Goal: Information Seeking & Learning: Understand process/instructions

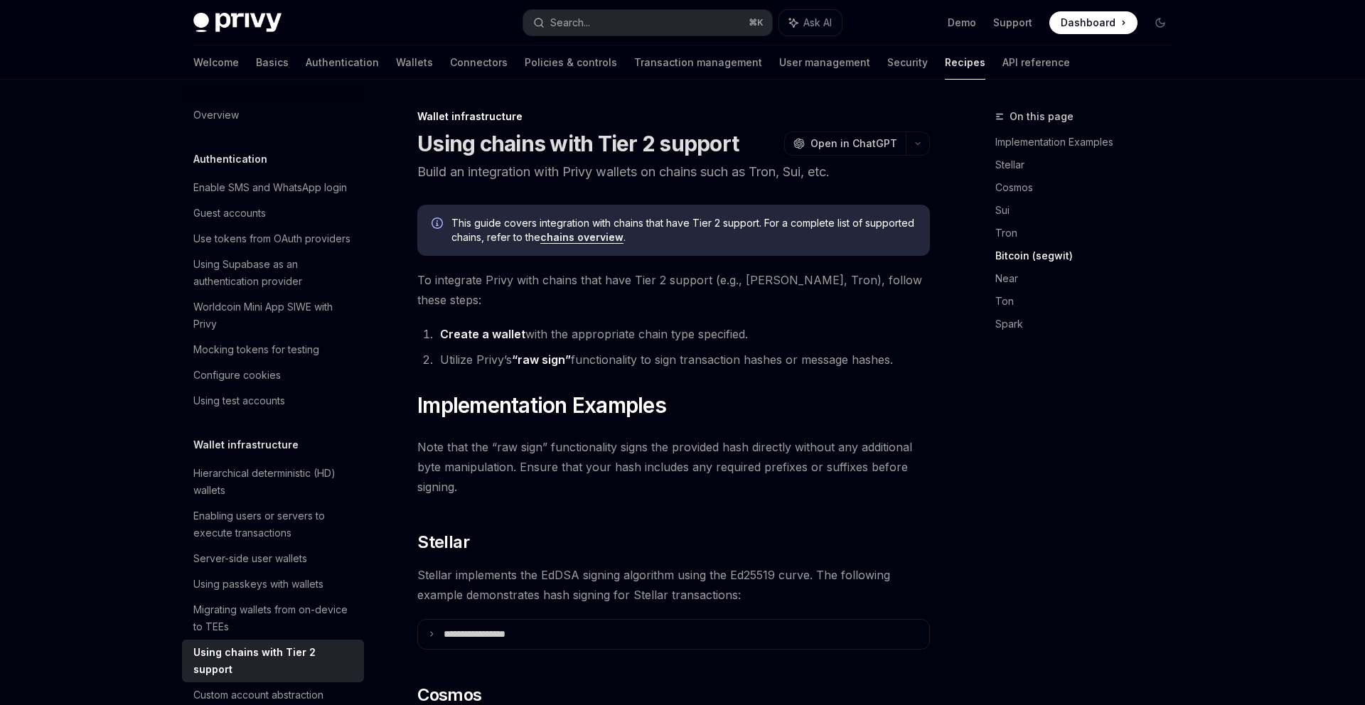
scroll to position [1341, 0]
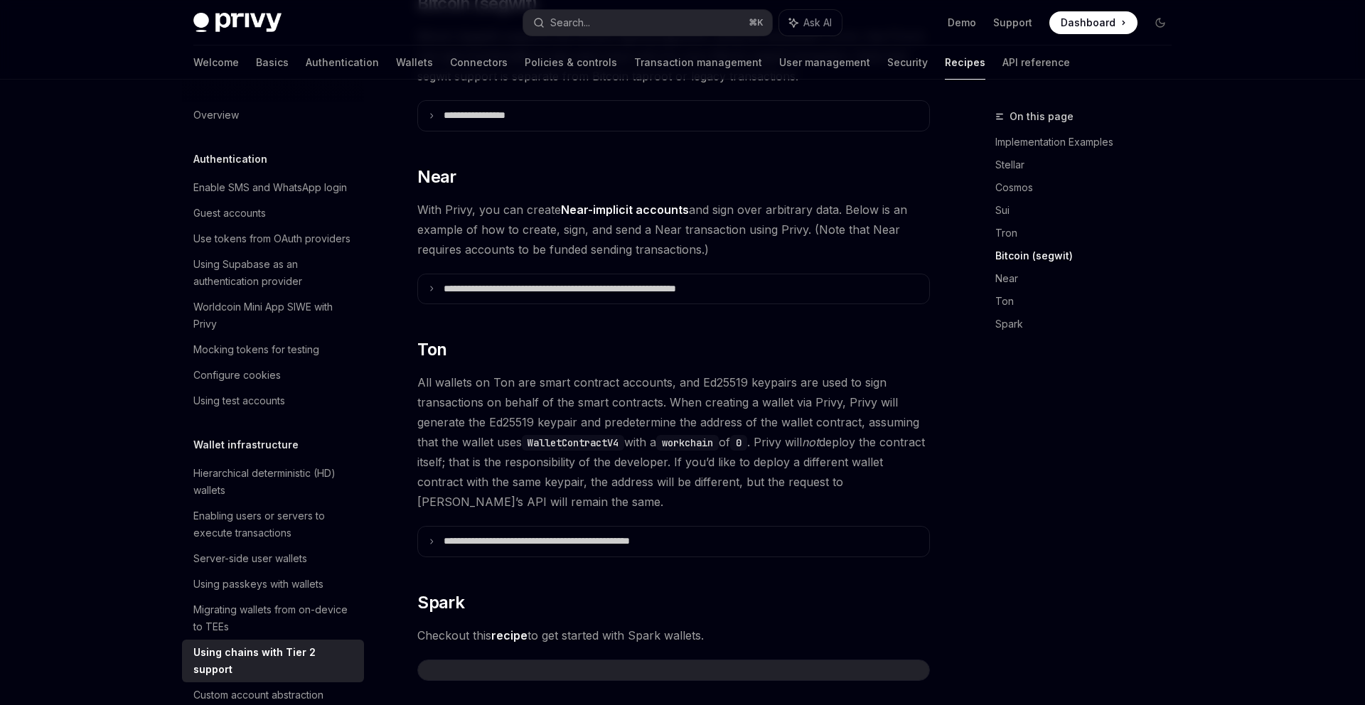
click at [973, 623] on div "On this page Implementation Examples Stellar Cosmos Sui Tron Bitcoin (segwit) N…" at bounding box center [1075, 406] width 216 height 597
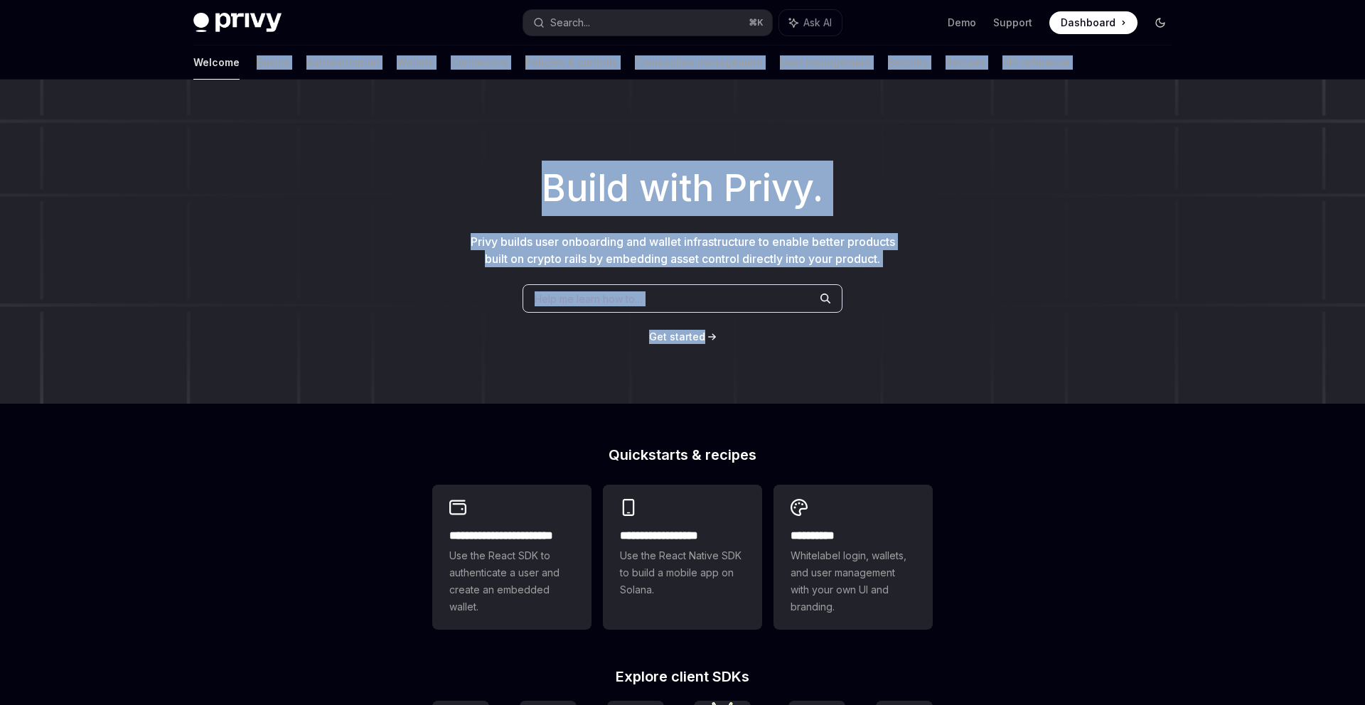
drag, startPoint x: 0, startPoint y: 0, endPoint x: 1149, endPoint y: 17, distance: 1148.9
click at [1149, 17] on div "**********" at bounding box center [682, 565] width 1365 height 1130
click at [1103, 319] on div "Build with Privy. Privy builds user onboarding and wallet infrastructure to ena…" at bounding box center [682, 242] width 1365 height 324
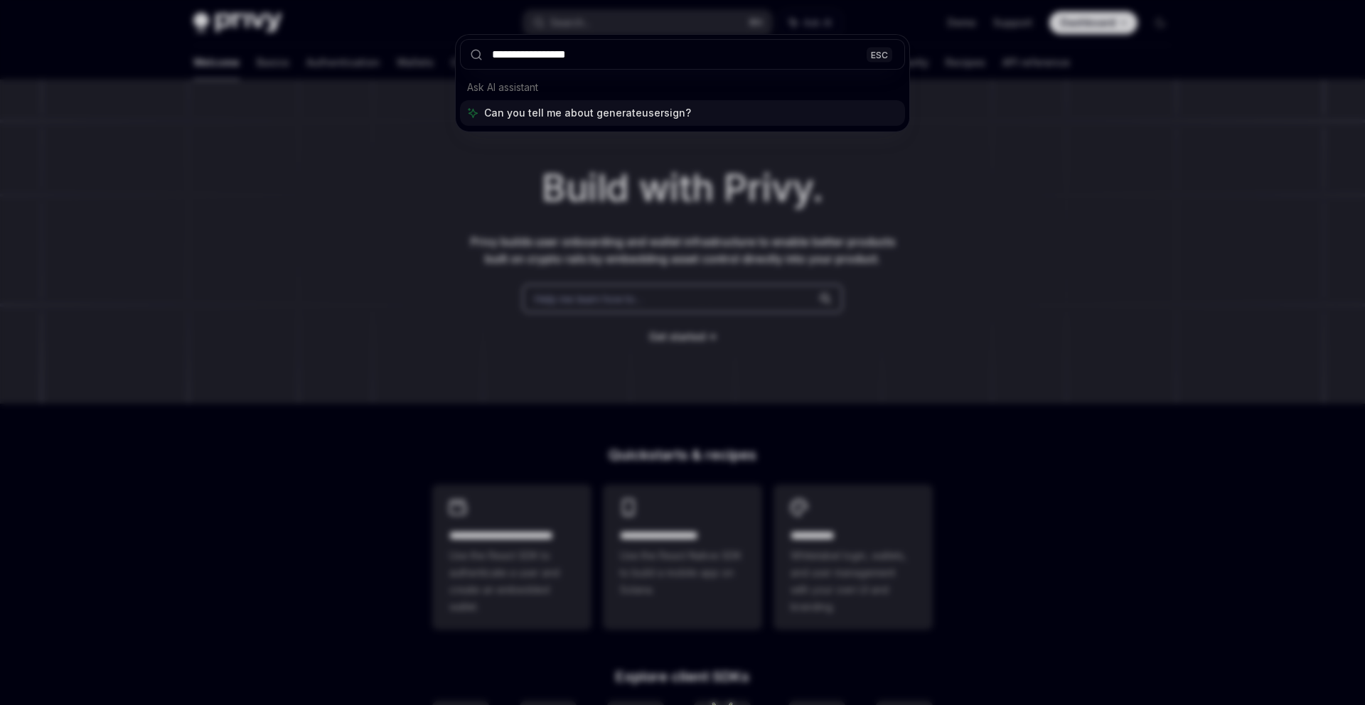
type input "**********"
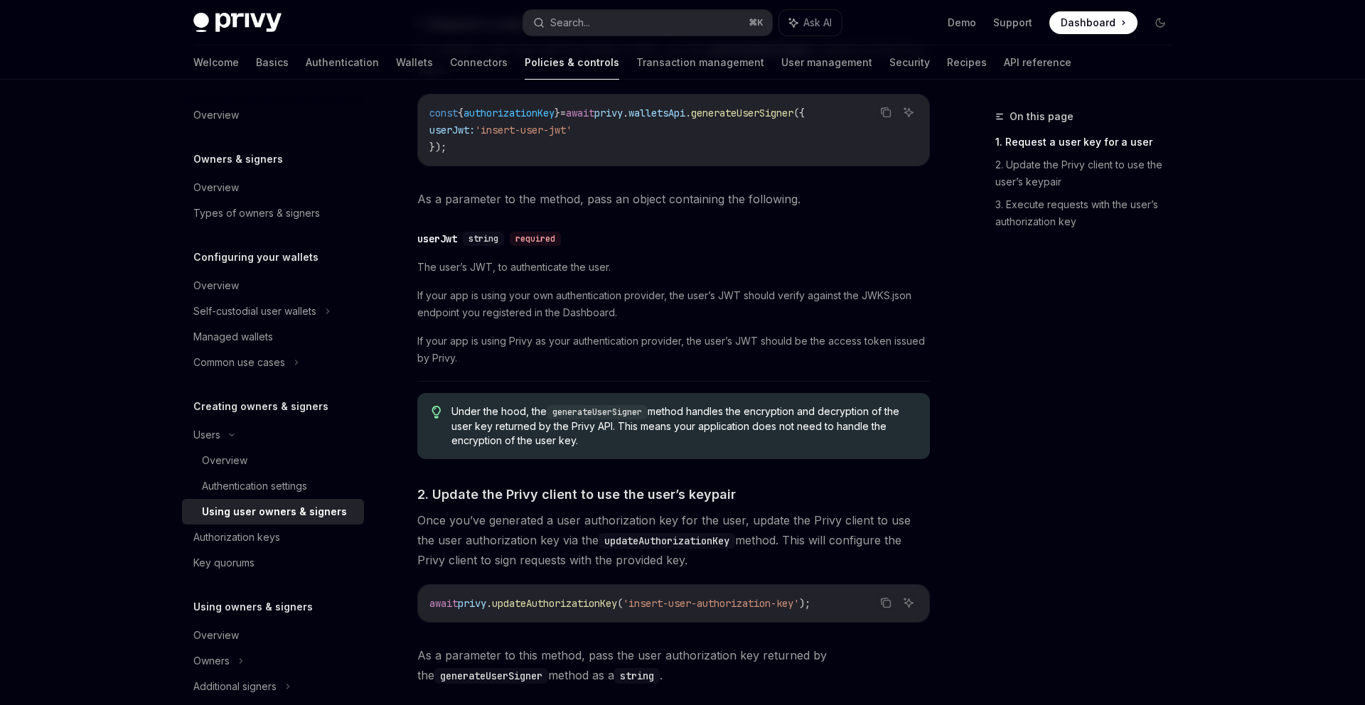
scroll to position [649, 0]
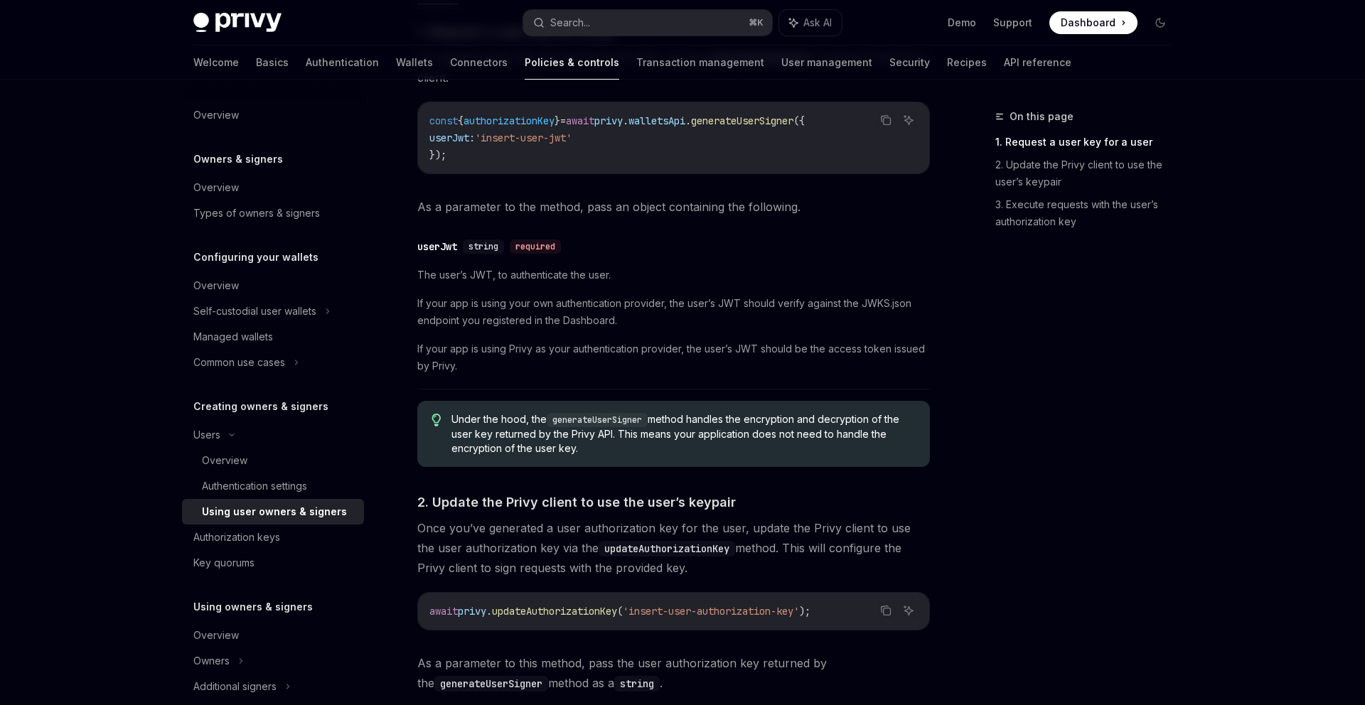
click at [596, 420] on code "generateUserSigner" at bounding box center [597, 420] width 101 height 14
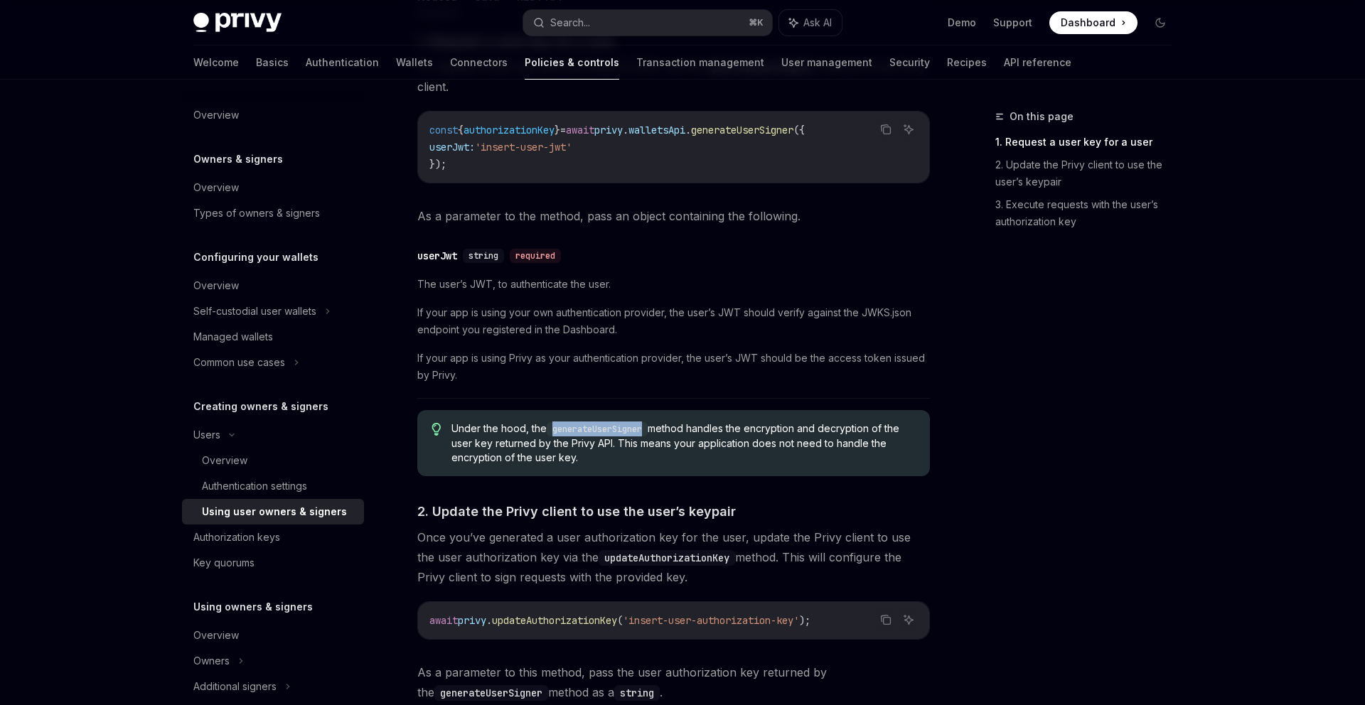
scroll to position [626, 0]
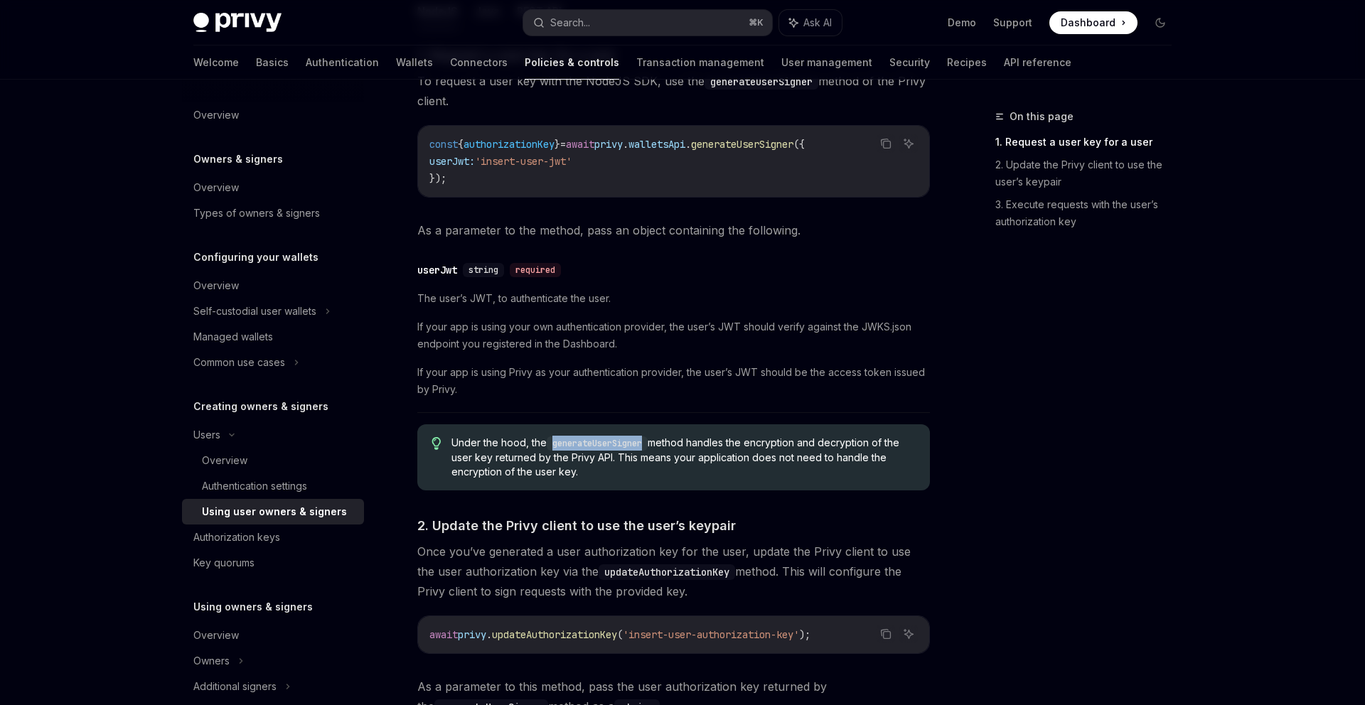
click at [596, 331] on span "If your app is using your own authentication provider, the user’s JWT should ve…" at bounding box center [673, 335] width 513 height 34
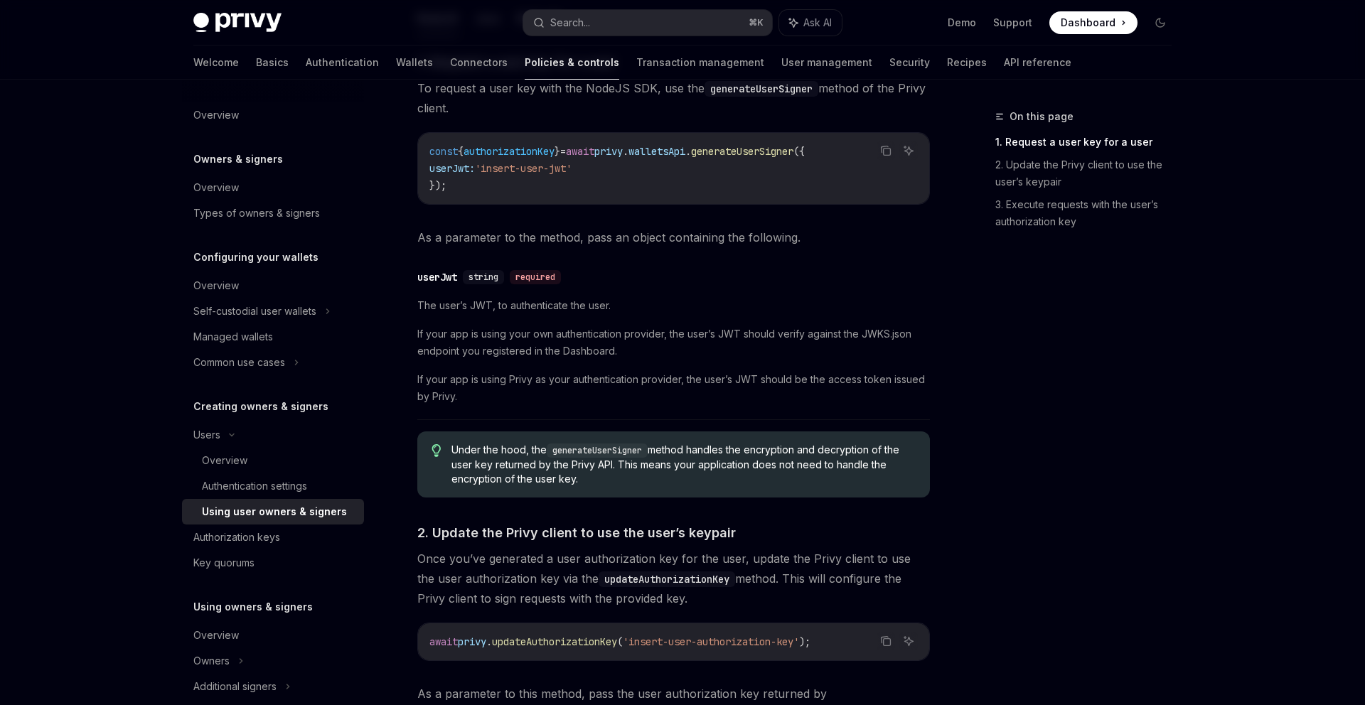
scroll to position [617, 0]
click at [820, 383] on span "If your app is using Privy as your authentication provider, the user’s JWT shou…" at bounding box center [673, 390] width 513 height 34
click at [684, 394] on span "If your app is using Privy as your authentication provider, the user’s JWT shou…" at bounding box center [673, 390] width 513 height 34
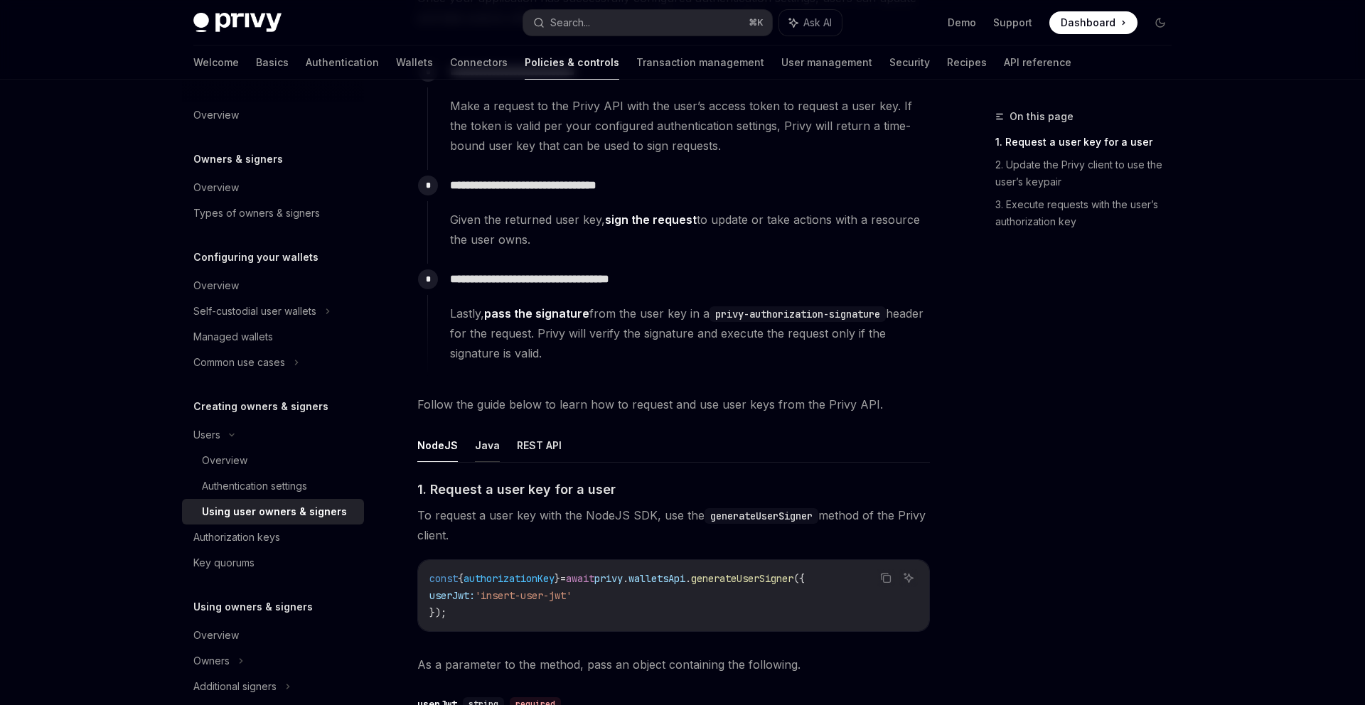
scroll to position [263, 0]
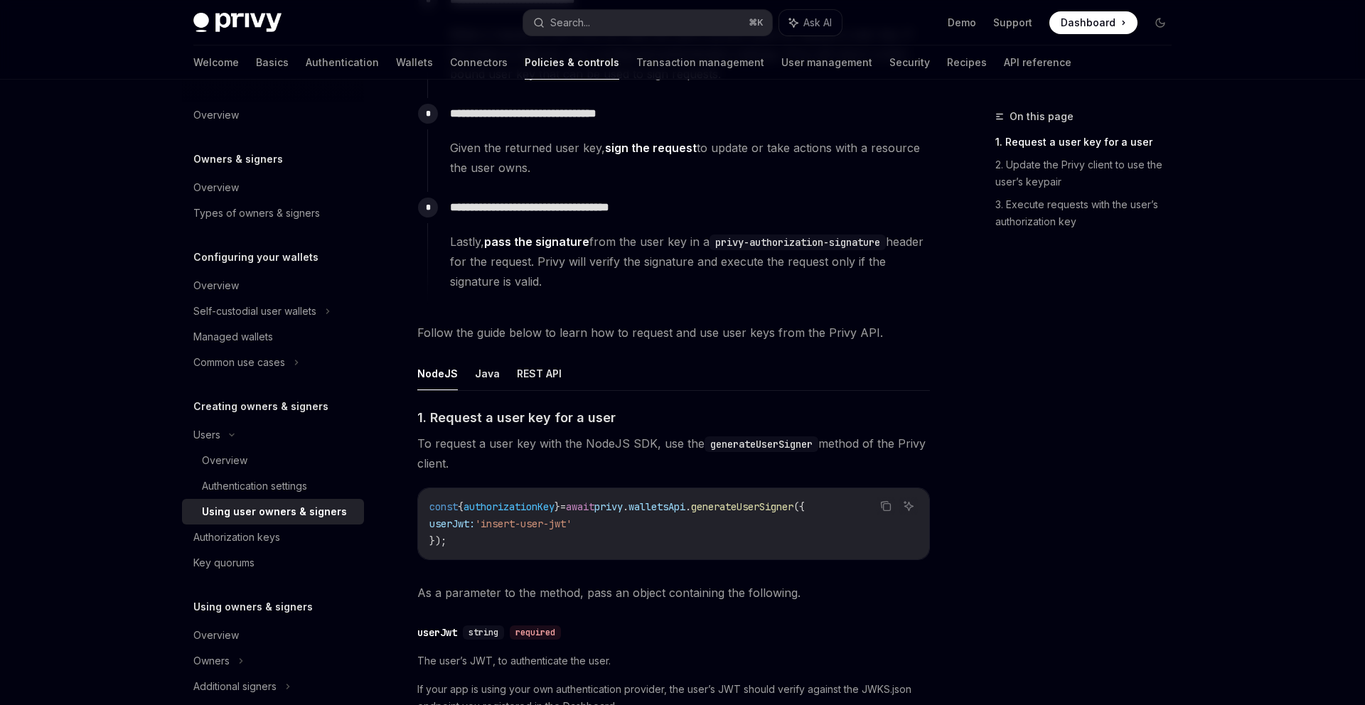
click at [594, 509] on span "await" at bounding box center [580, 506] width 28 height 13
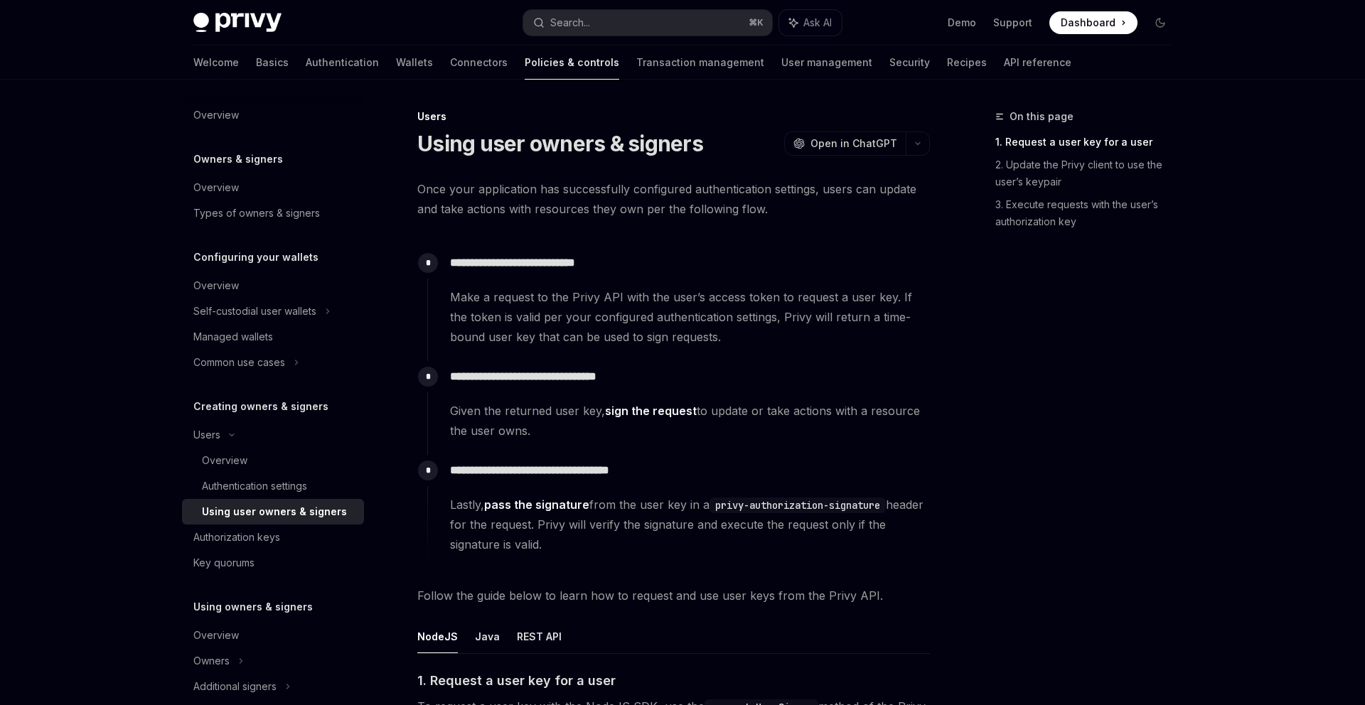
type textarea "*"
